Goal: Task Accomplishment & Management: Manage account settings

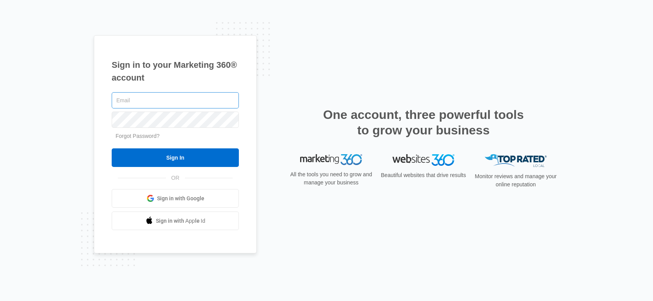
click at [131, 97] on input "text" at bounding box center [175, 100] width 127 height 16
type input "[PERSON_NAME][EMAIL_ADDRESS][PERSON_NAME][DOMAIN_NAME]"
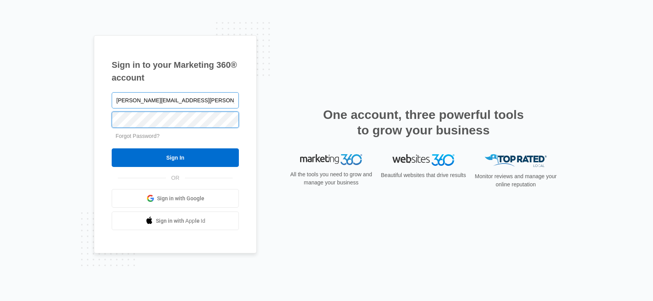
click at [112, 148] on input "Sign In" at bounding box center [175, 157] width 127 height 19
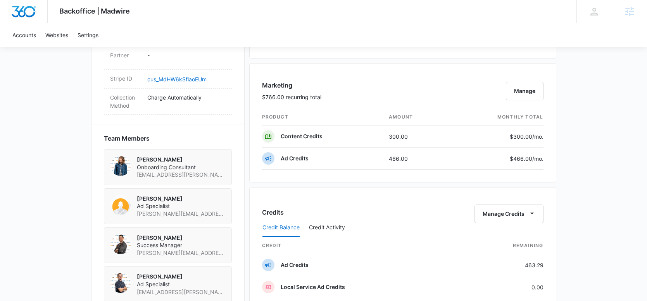
scroll to position [578, 0]
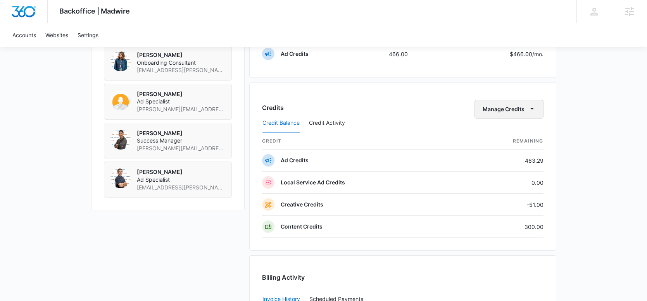
click at [515, 105] on button "Manage Credits" at bounding box center [508, 109] width 69 height 19
click at [505, 131] on div "Transfer Credits" at bounding box center [504, 133] width 41 height 5
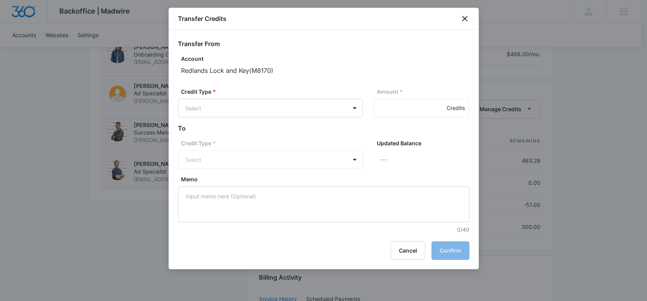
scroll to position [570, 0]
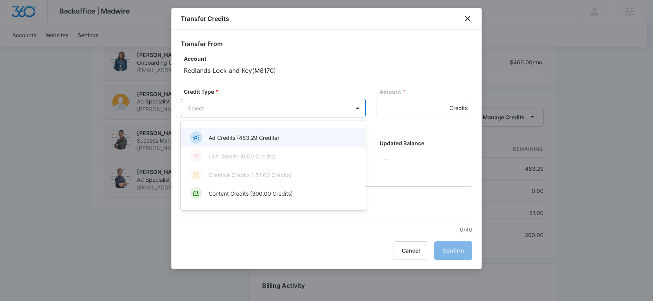
click at [261, 134] on p "Ad Credits (463.29 Credits)" at bounding box center [244, 138] width 71 height 8
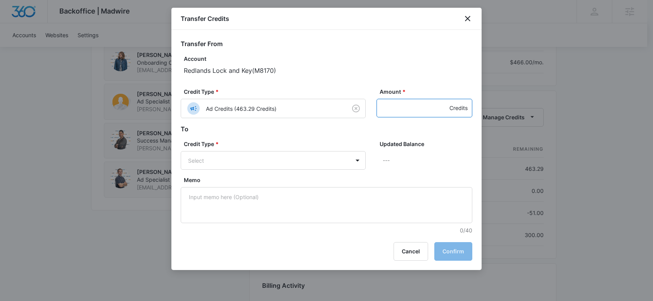
click at [397, 110] on input "Amount *" at bounding box center [424, 108] width 96 height 19
type input "51"
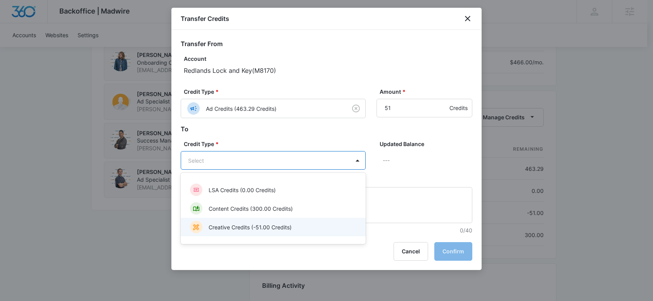
click at [269, 224] on p "Creative Credits (-51.00 Credits)" at bounding box center [250, 227] width 83 height 8
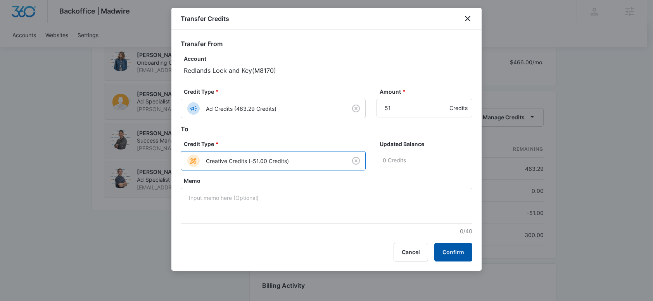
click at [455, 249] on button "Confirm" at bounding box center [453, 252] width 38 height 19
